Goal: Information Seeking & Learning: Check status

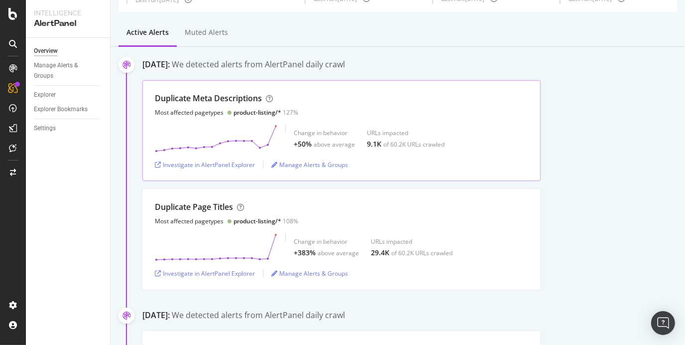
scroll to position [63, 0]
click at [290, 276] on div "Manage Alerts & Groups" at bounding box center [309, 273] width 77 height 8
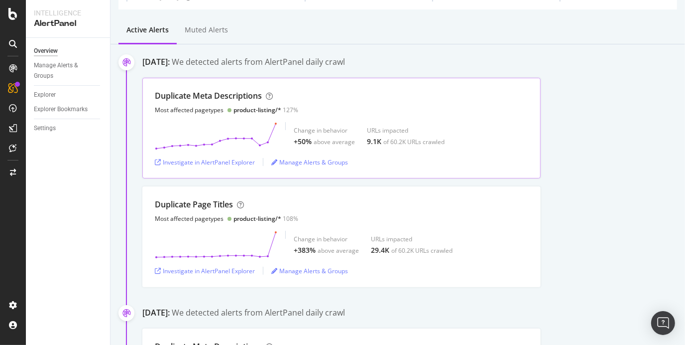
scroll to position [65, 0]
click at [227, 270] on div "Investigate in AlertPanel Explorer" at bounding box center [205, 270] width 100 height 8
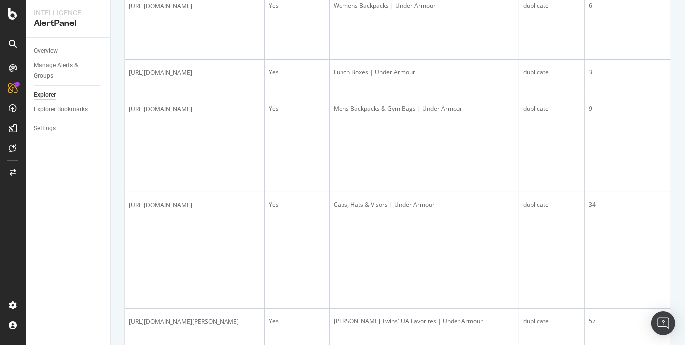
scroll to position [301, 0]
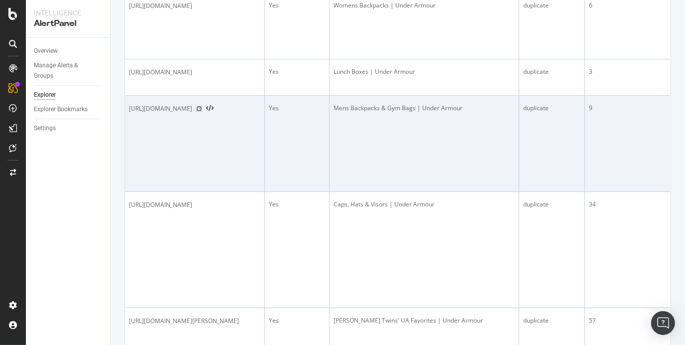
click at [202, 112] on icon at bounding box center [199, 109] width 6 height 6
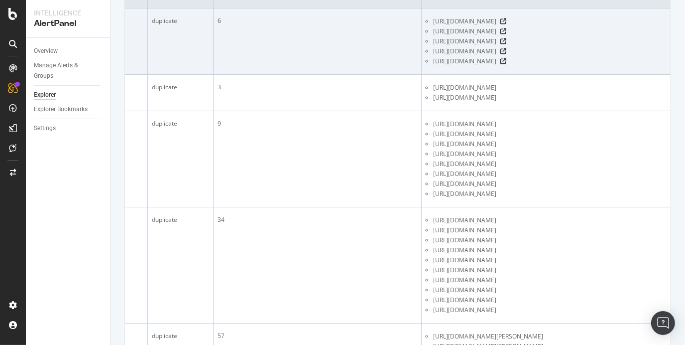
scroll to position [0, 0]
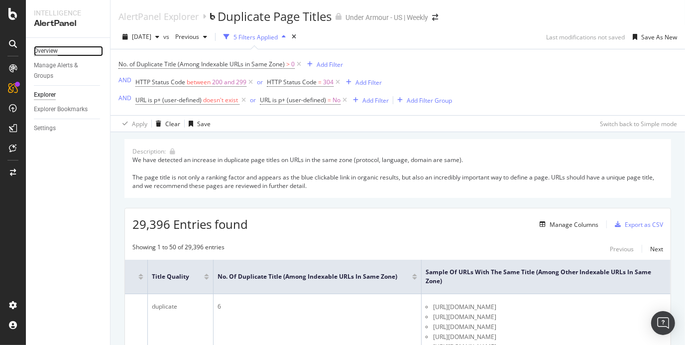
click at [42, 50] on div "Overview" at bounding box center [46, 51] width 24 height 10
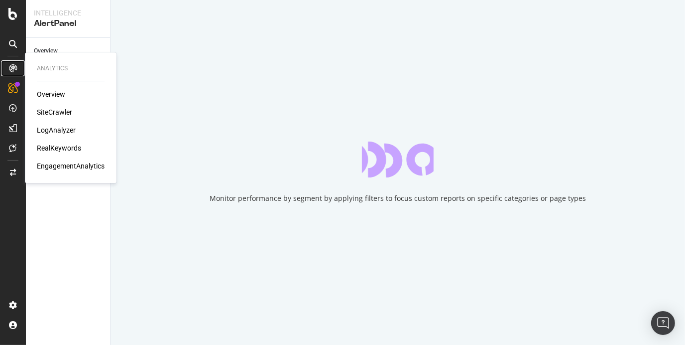
click at [12, 67] on icon at bounding box center [13, 68] width 8 height 8
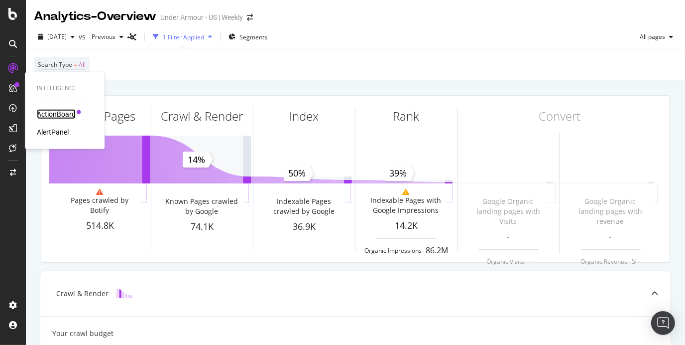
click at [59, 116] on div "ActionBoard" at bounding box center [56, 114] width 39 height 10
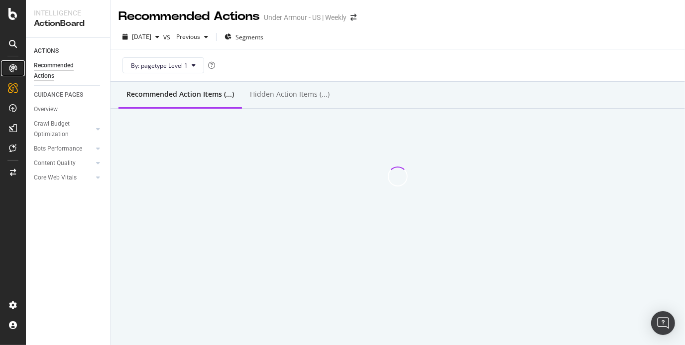
click at [14, 70] on icon at bounding box center [13, 68] width 8 height 8
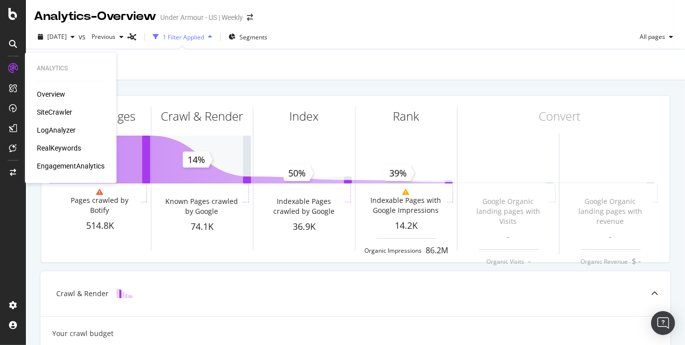
click at [49, 117] on div "Overview SiteCrawler LogAnalyzer RealKeywords EngagementAnalytics" at bounding box center [71, 130] width 68 height 82
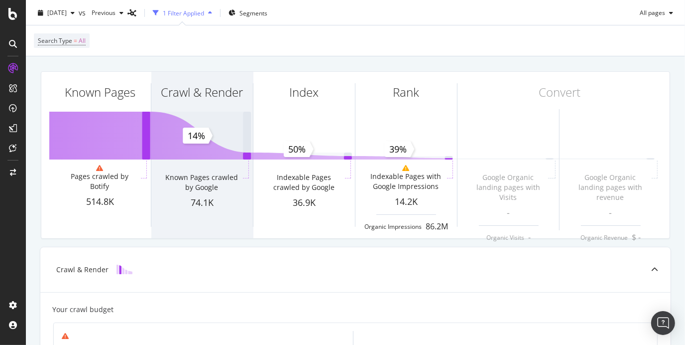
scroll to position [7, 0]
